Goal: Task Accomplishment & Management: Manage account settings

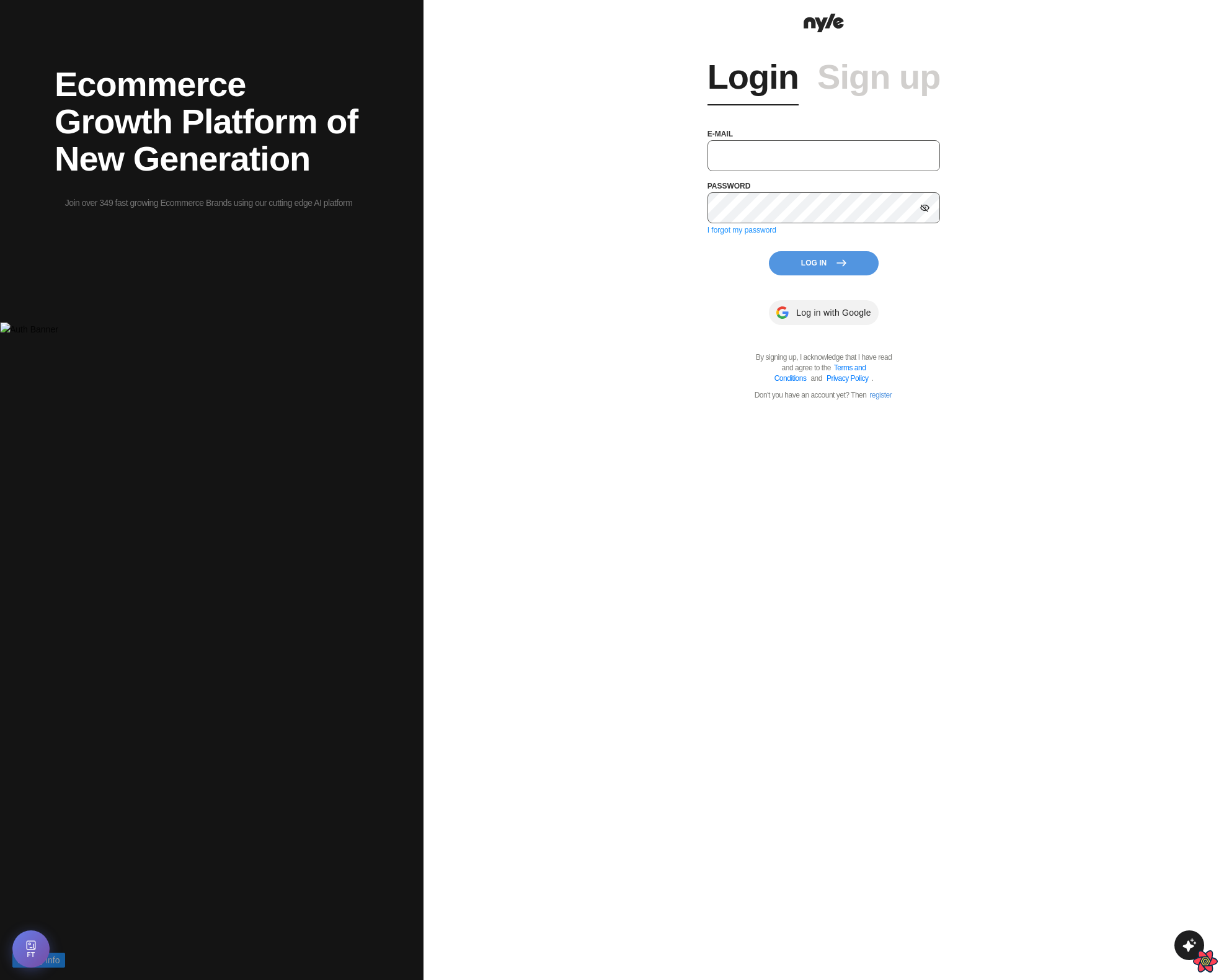
click at [785, 167] on input "text" at bounding box center [824, 156] width 233 height 31
type input "[EMAIL_ADDRESS][PERSON_NAME]"
click at [816, 264] on button "Log In" at bounding box center [824, 263] width 110 height 24
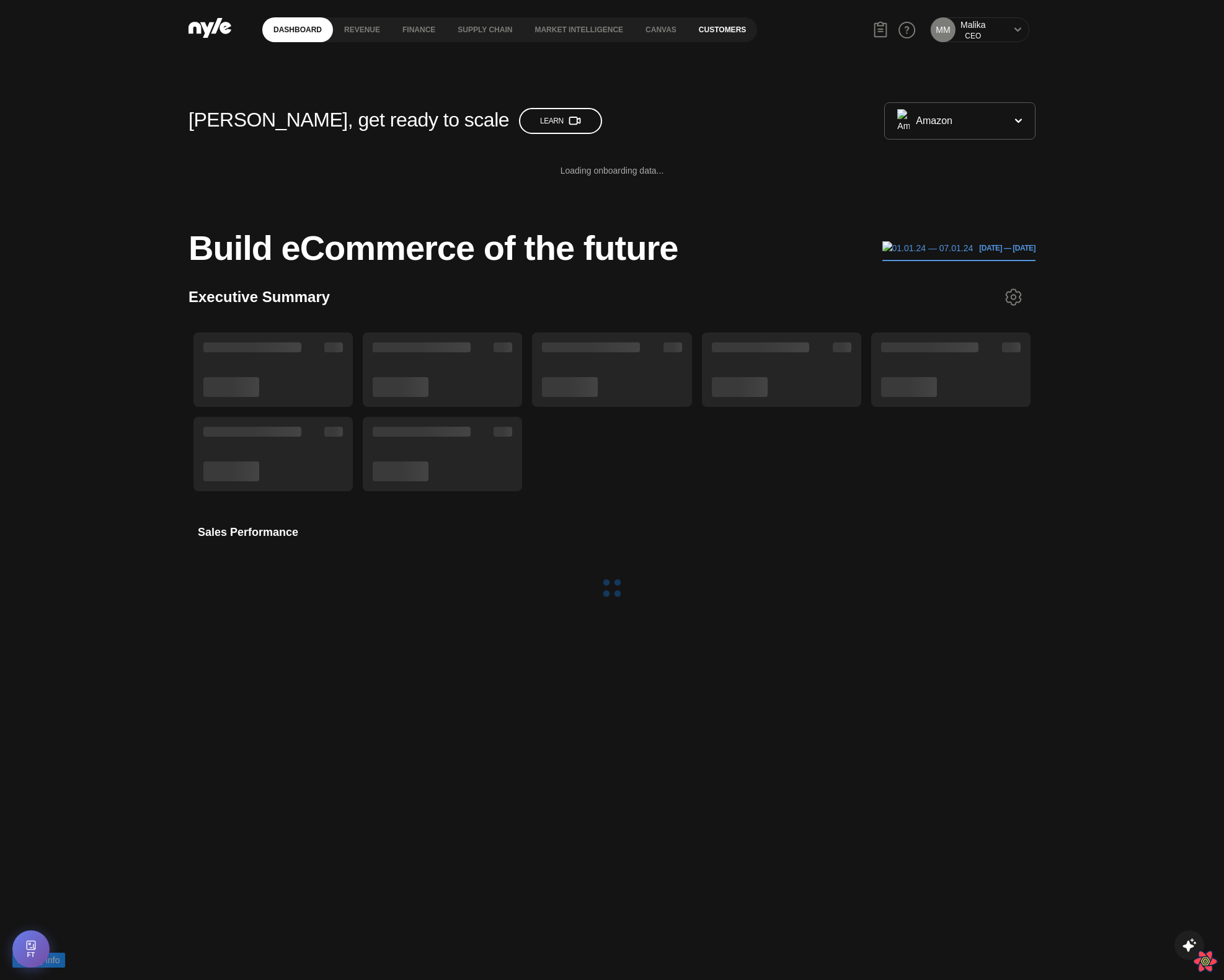
click at [720, 30] on link "Customers" at bounding box center [722, 29] width 69 height 25
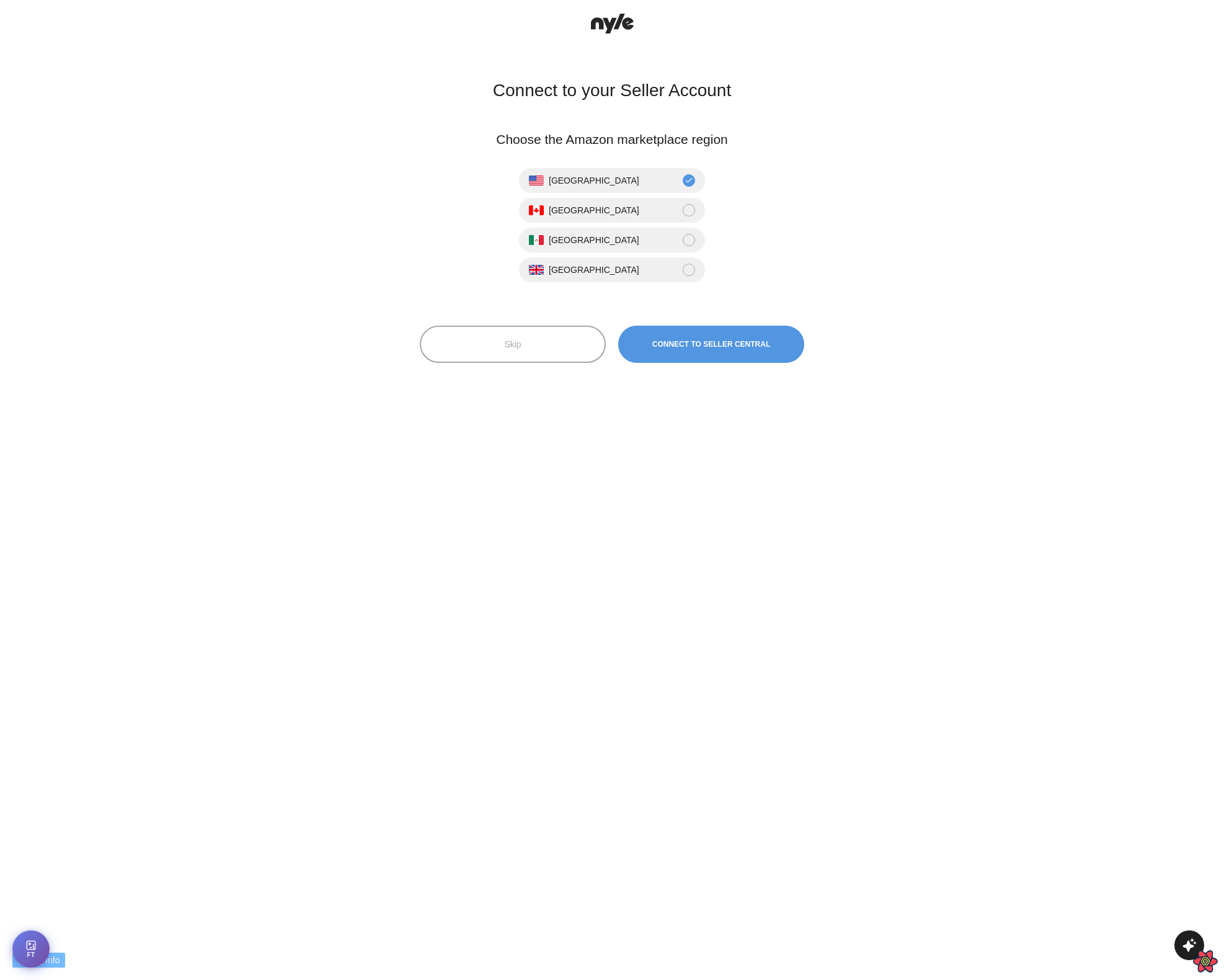
click at [530, 314] on div "Connect to your Seller Account Choose the Amazon marketplace region United Stat…" at bounding box center [612, 490] width 402 height 953
click at [517, 344] on button "Skip" at bounding box center [512, 344] width 186 height 37
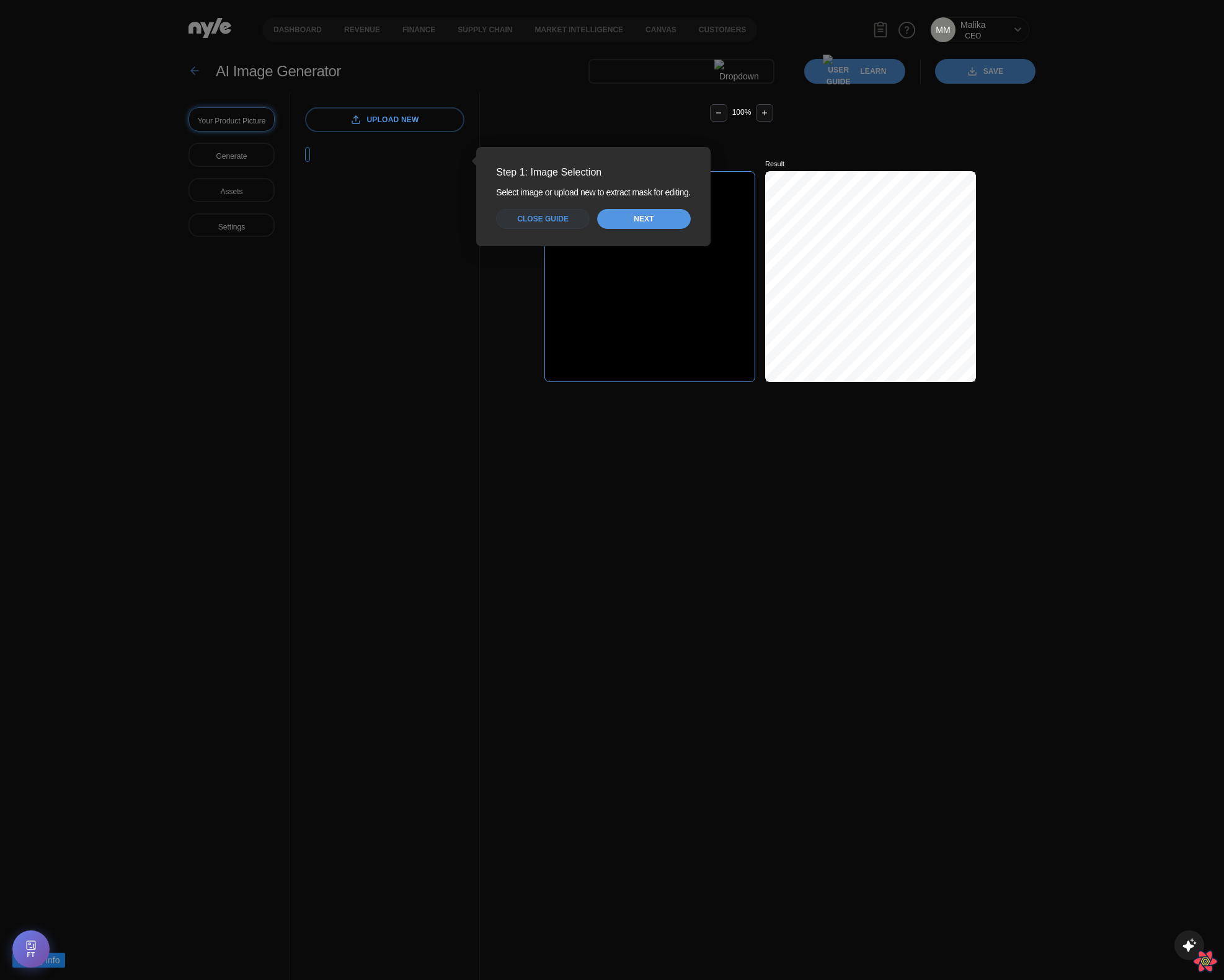
click at [290, 93] on div "Your Product Picture Generate Assets Settings" at bounding box center [239, 565] width 102 height 947
click at [545, 221] on span "Close guide" at bounding box center [543, 219] width 51 height 12
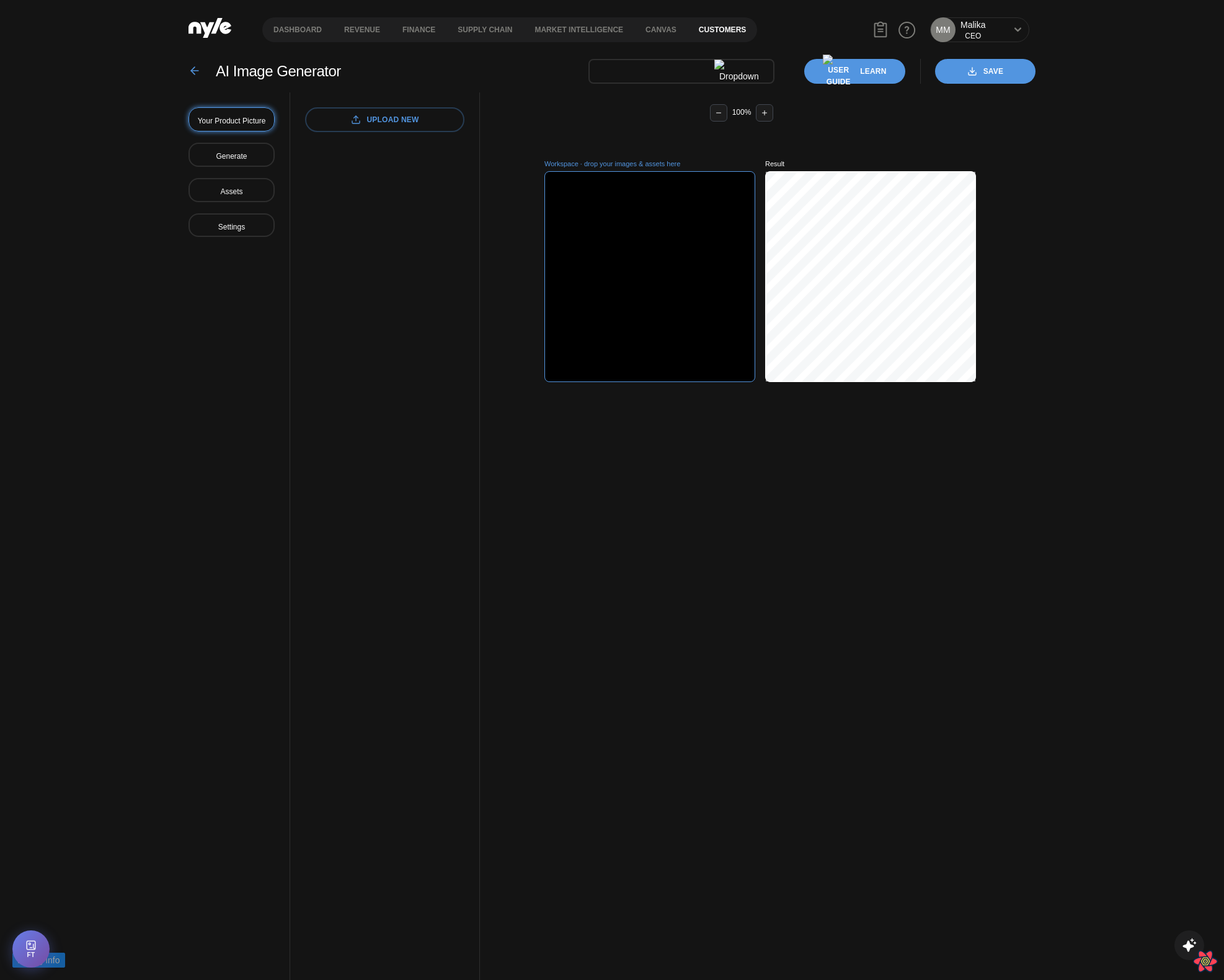
click at [708, 38] on link "Customers" at bounding box center [722, 29] width 69 height 25
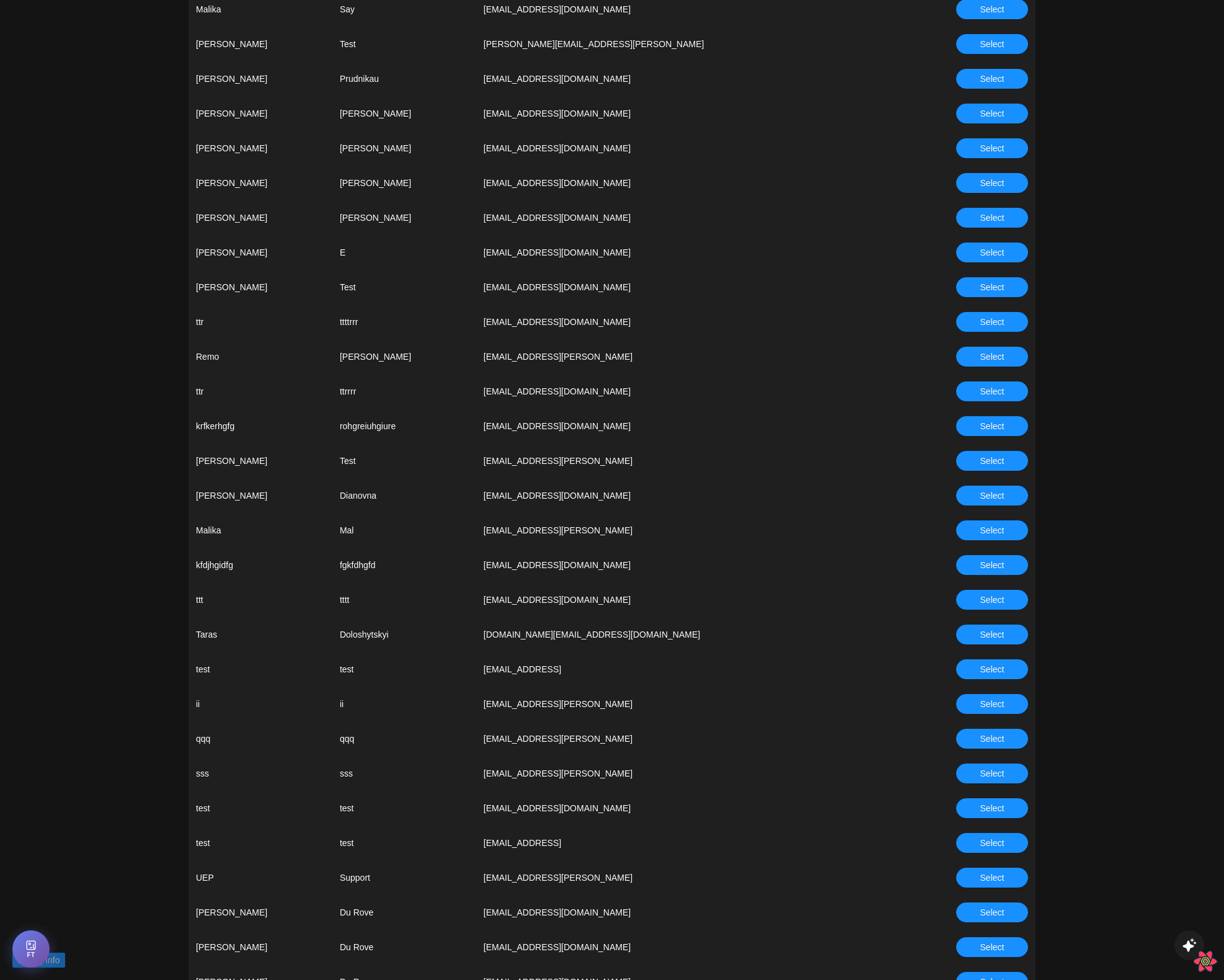
scroll to position [260, 0]
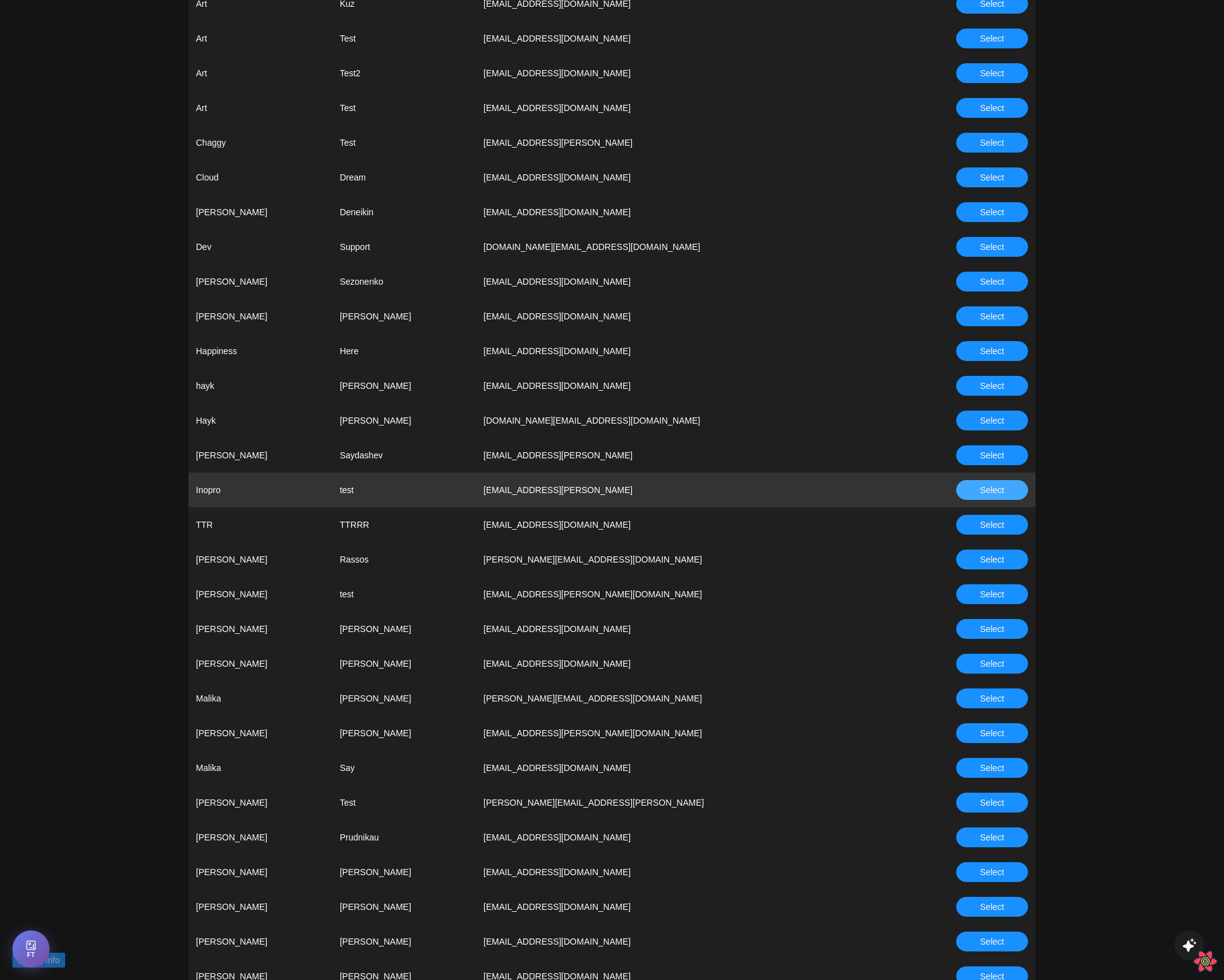
click at [984, 499] on button "Select" at bounding box center [992, 489] width 72 height 20
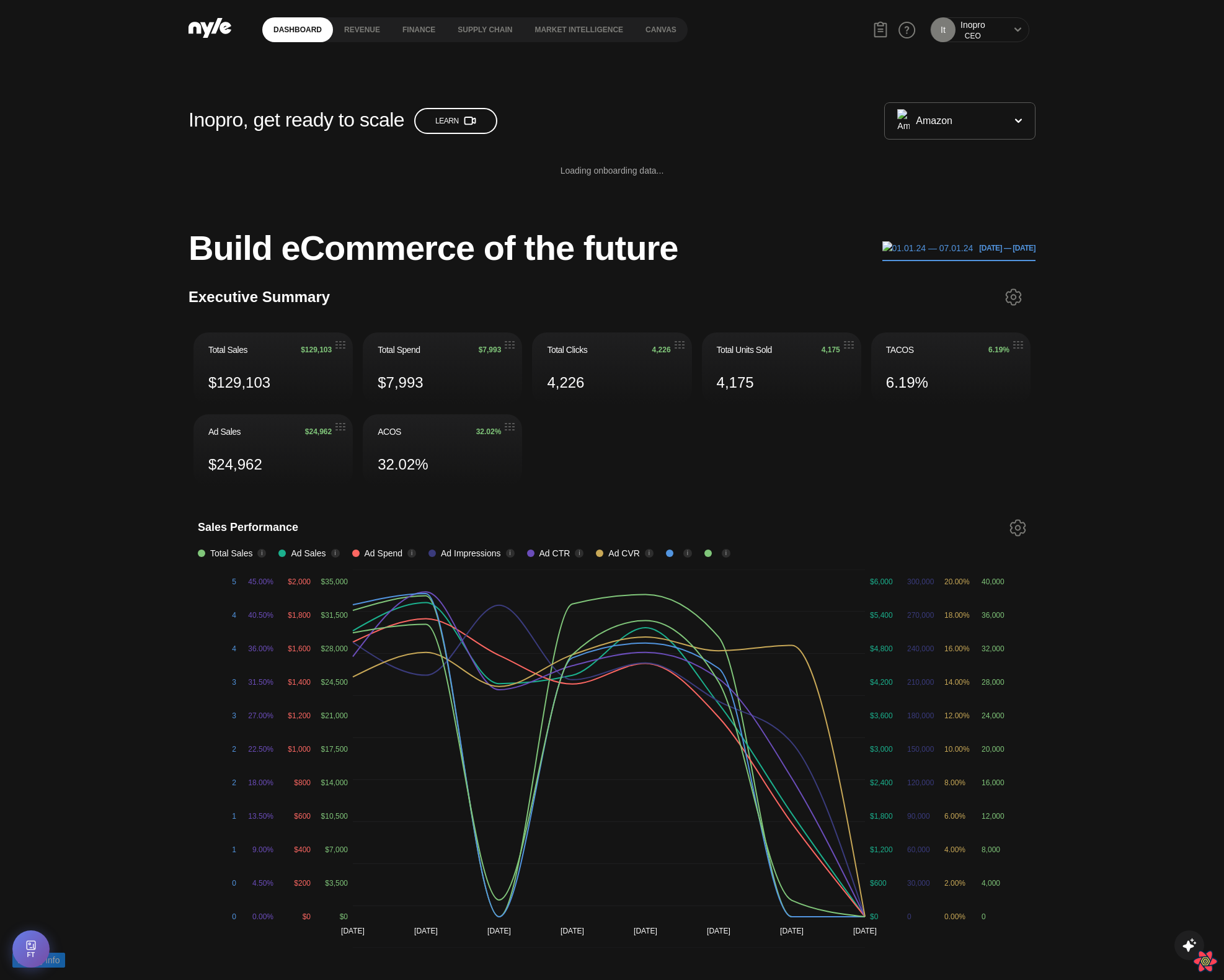
scroll to position [156, 1]
